Goal: Find contact information: Find contact information

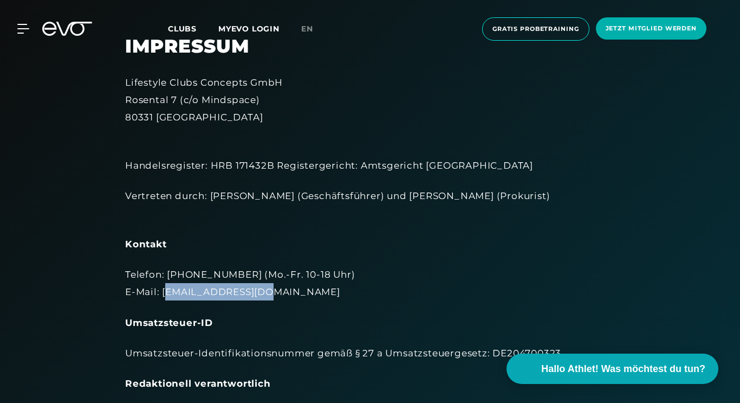
drag, startPoint x: 264, startPoint y: 291, endPoint x: 178, endPoint y: 299, distance: 86.5
click at [178, 299] on div "Telefon: [PHONE_NUMBER] (Mo.-Fr. 10-18 Uhr) E-Mail: [EMAIL_ADDRESS][DOMAIN_NAME]" at bounding box center [370, 282] width 490 height 35
click at [160, 291] on div "Telefon: [PHONE_NUMBER] (Mo.-Fr. 10-18 Uhr) E-Mail: [EMAIL_ADDRESS][DOMAIN_NAME]" at bounding box center [370, 282] width 490 height 35
drag, startPoint x: 160, startPoint y: 291, endPoint x: 264, endPoint y: 299, distance: 104.3
click at [264, 299] on div "Telefon: [PHONE_NUMBER] (Mo.-Fr. 10-18 Uhr) E-Mail: [EMAIL_ADDRESS][DOMAIN_NAME]" at bounding box center [370, 282] width 490 height 35
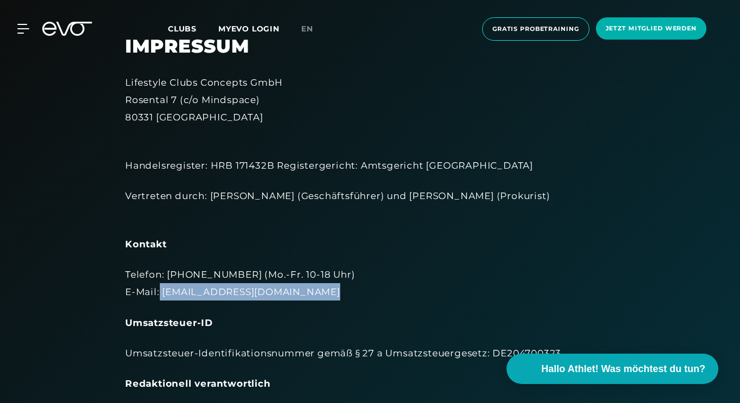
copy div "[EMAIL_ADDRESS][DOMAIN_NAME]"
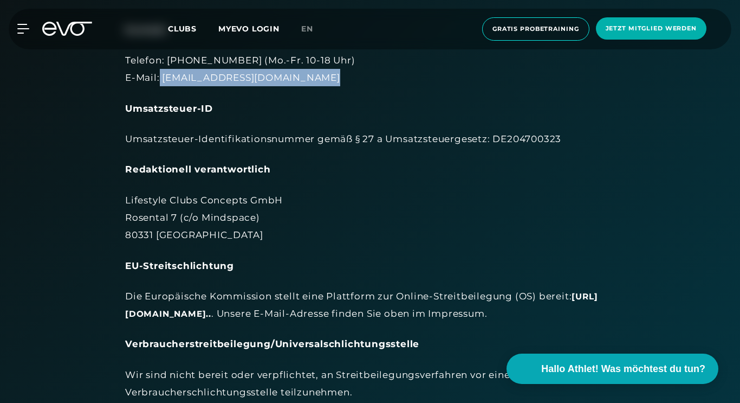
scroll to position [256, 0]
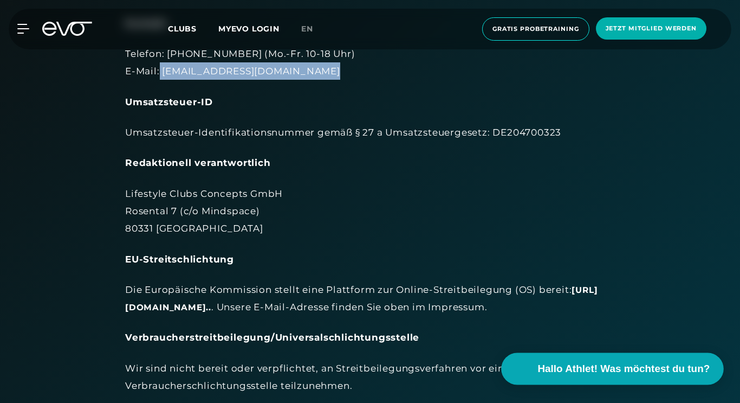
click at [586, 362] on span "Hallo Athlet! Was möchtest du tun?" at bounding box center [624, 368] width 172 height 15
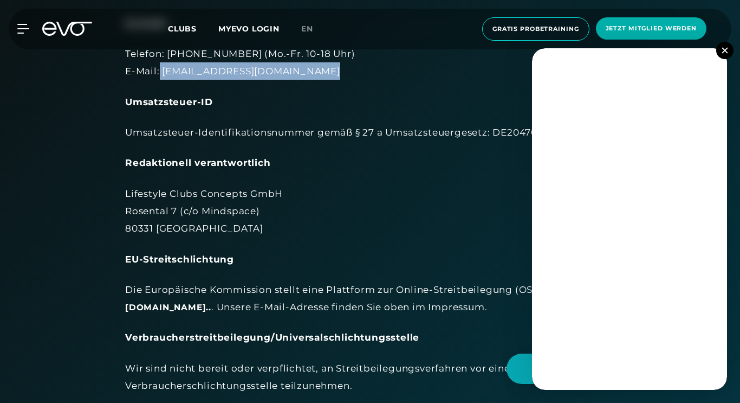
click at [726, 51] on img at bounding box center [725, 50] width 6 height 6
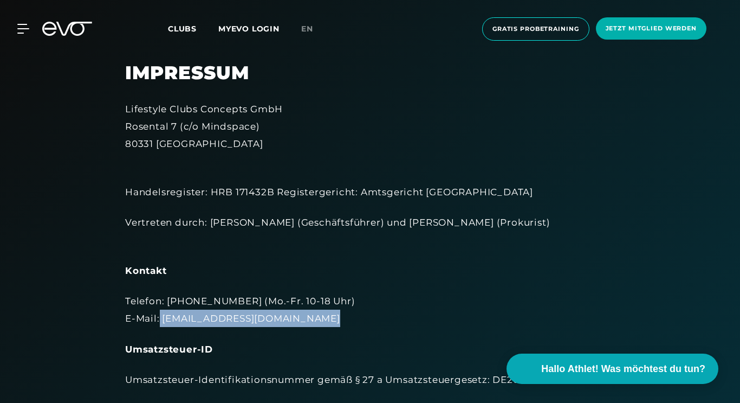
scroll to position [0, 0]
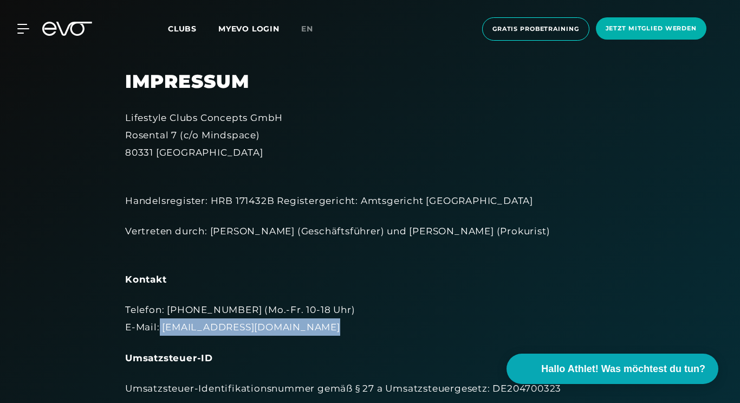
click at [259, 32] on link "MYEVO LOGIN" at bounding box center [248, 29] width 61 height 10
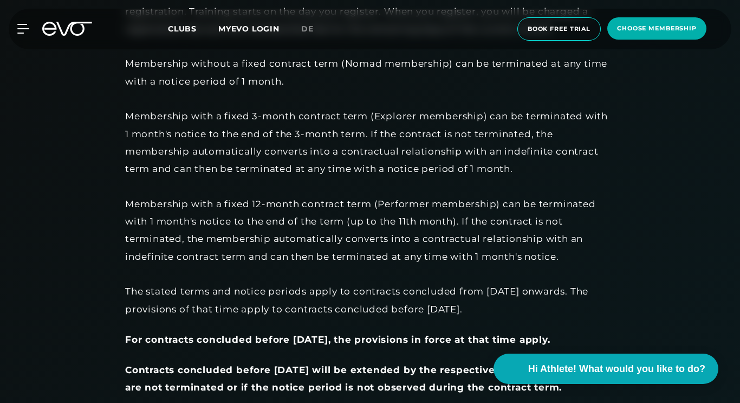
scroll to position [727, 0]
